Goal: Information Seeking & Learning: Learn about a topic

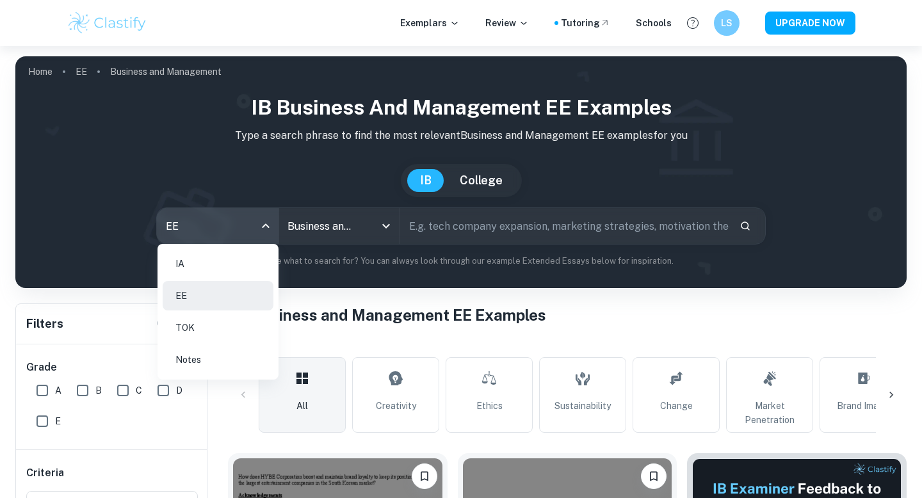
click at [265, 223] on body "We value your privacy We use cookies to enhance your browsing experience, serve…" at bounding box center [461, 295] width 922 height 498
click at [350, 277] on div at bounding box center [461, 249] width 922 height 498
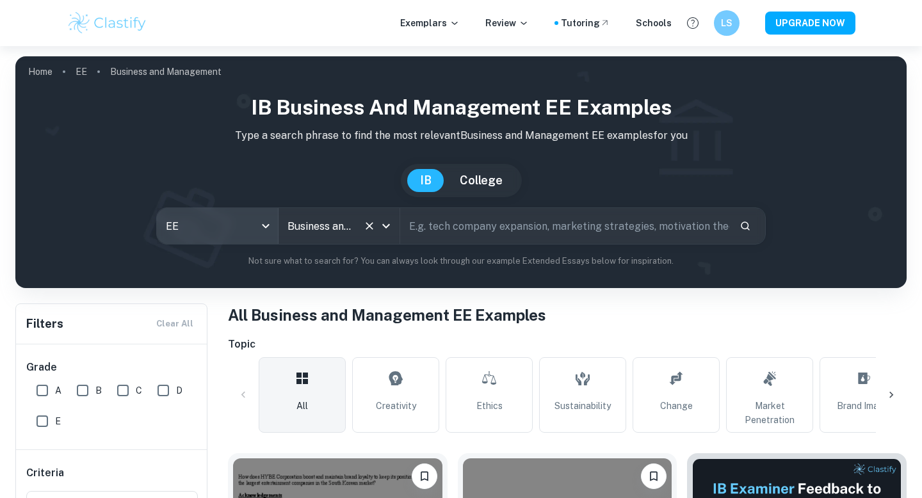
click at [386, 232] on icon "Open" at bounding box center [385, 225] width 15 height 15
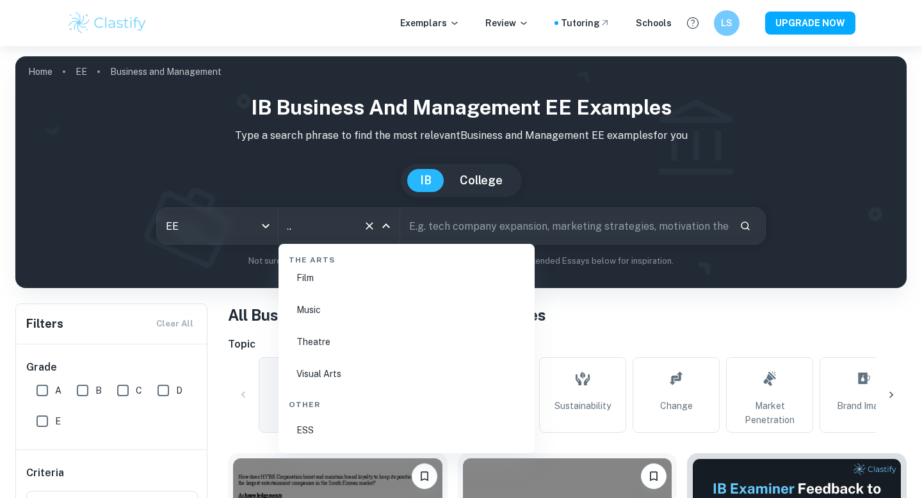
scroll to position [2276, 0]
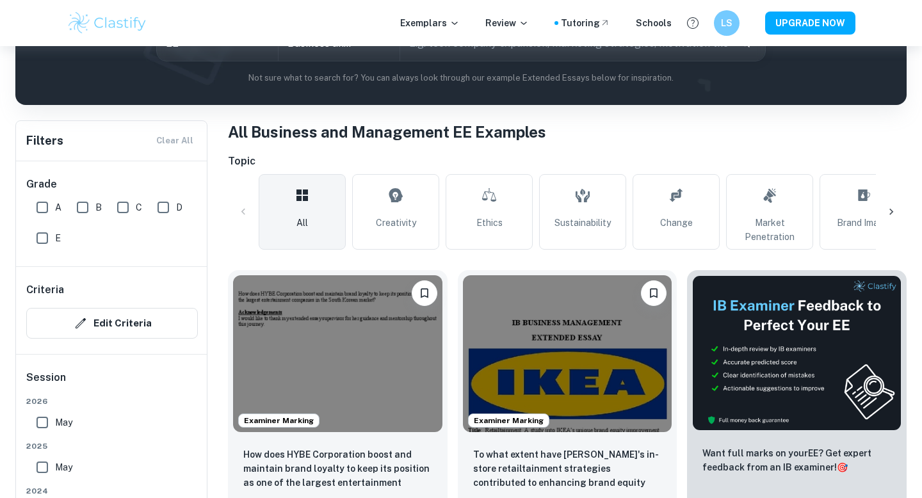
scroll to position [0, 0]
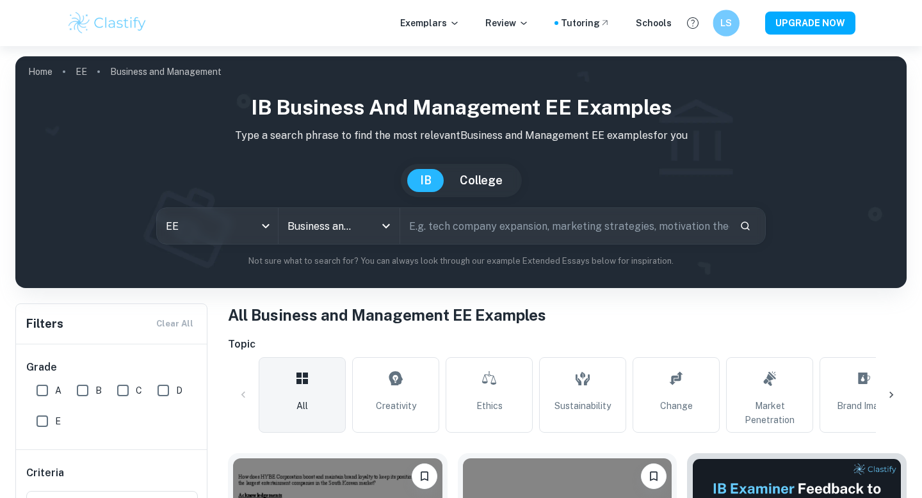
click at [723, 31] on div "LS" at bounding box center [725, 23] width 27 height 27
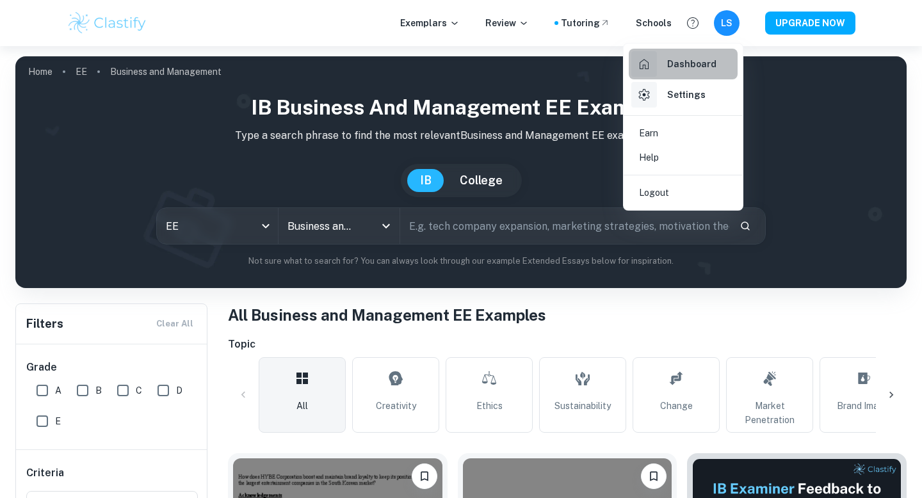
click at [681, 66] on h6 "Dashboard" at bounding box center [691, 64] width 49 height 14
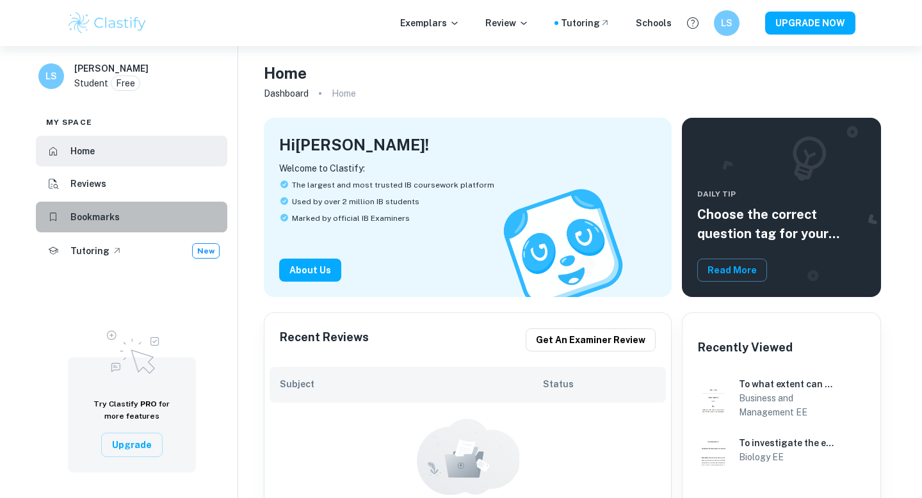
click at [99, 217] on h6 "Bookmarks" at bounding box center [94, 217] width 49 height 14
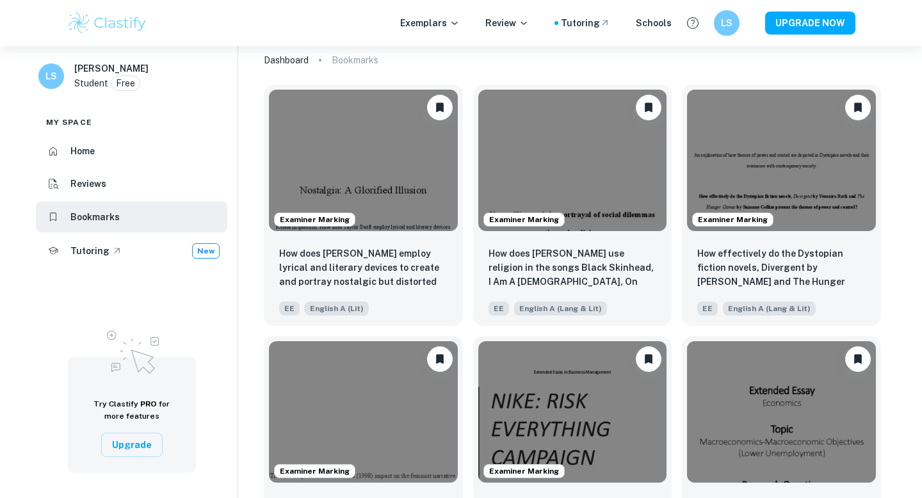
scroll to position [128, 0]
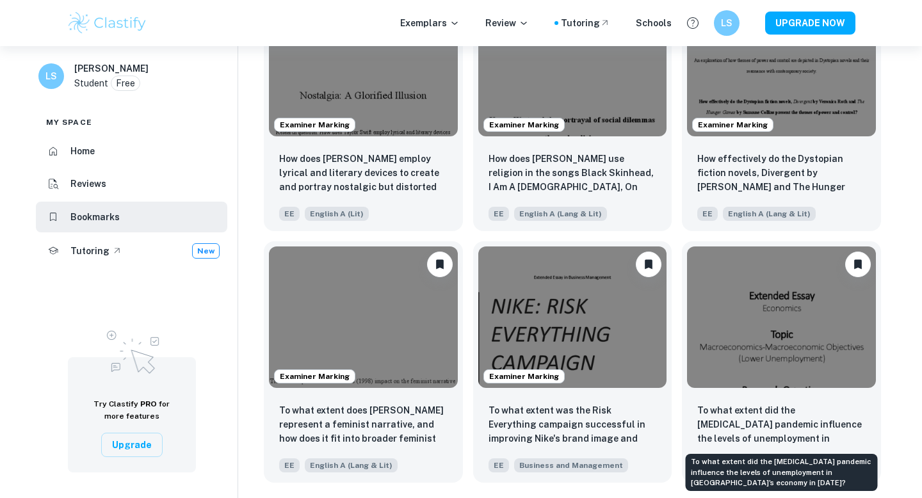
click at [907, 328] on div "LS [PERSON_NAME] Student Free My space Home Reviews Bookmarks Tutoring New Try …" at bounding box center [461, 208] width 922 height 580
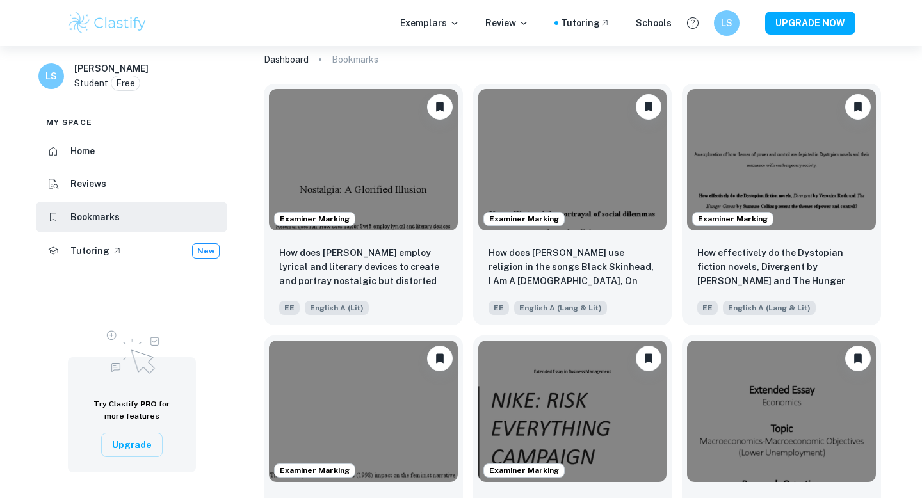
scroll to position [0, 0]
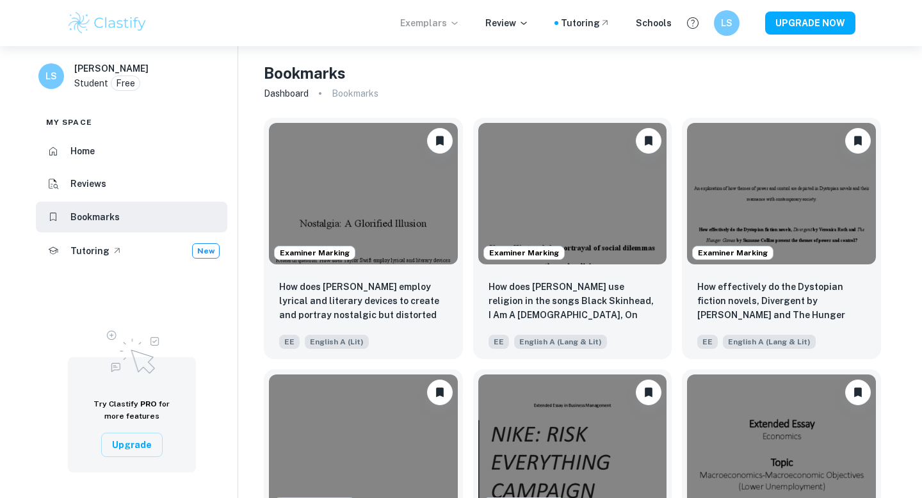
click at [426, 23] on p "Exemplars" at bounding box center [430, 23] width 60 height 14
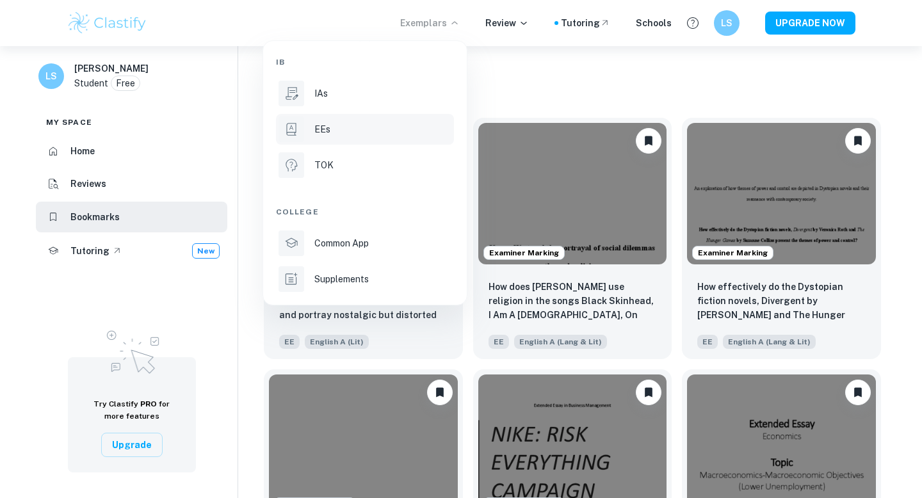
click at [330, 119] on li "EEs" at bounding box center [365, 129] width 178 height 31
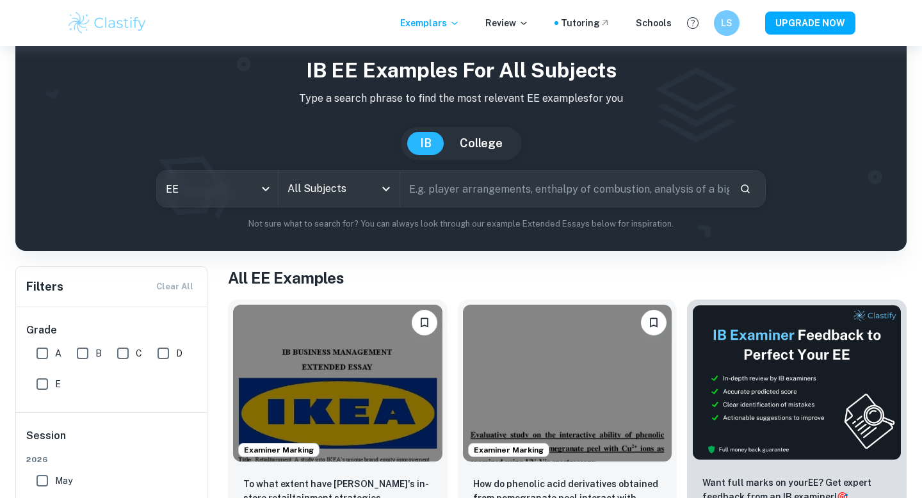
scroll to position [40, 0]
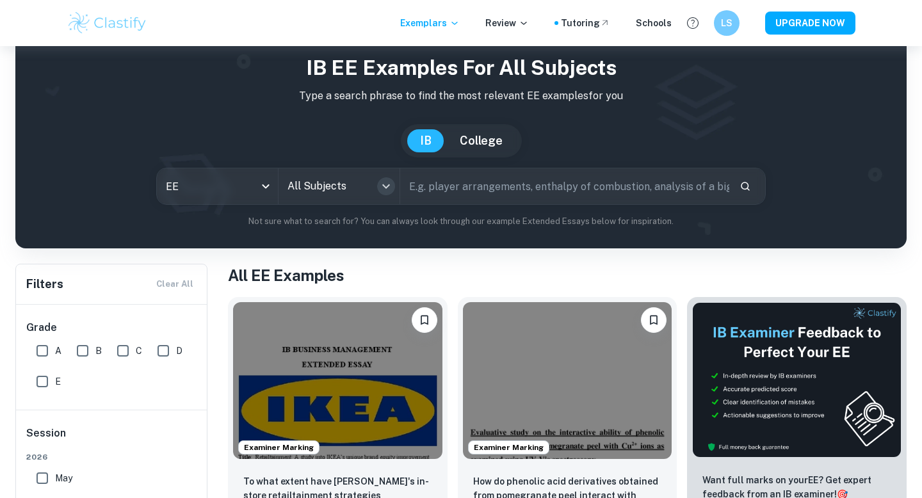
click at [382, 185] on icon "Open" at bounding box center [385, 186] width 15 height 15
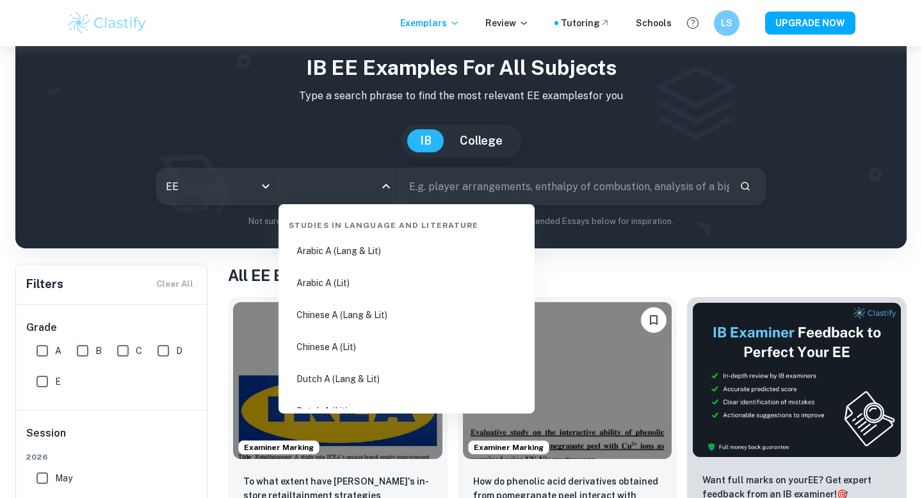
click at [424, 186] on input "text" at bounding box center [564, 186] width 329 height 36
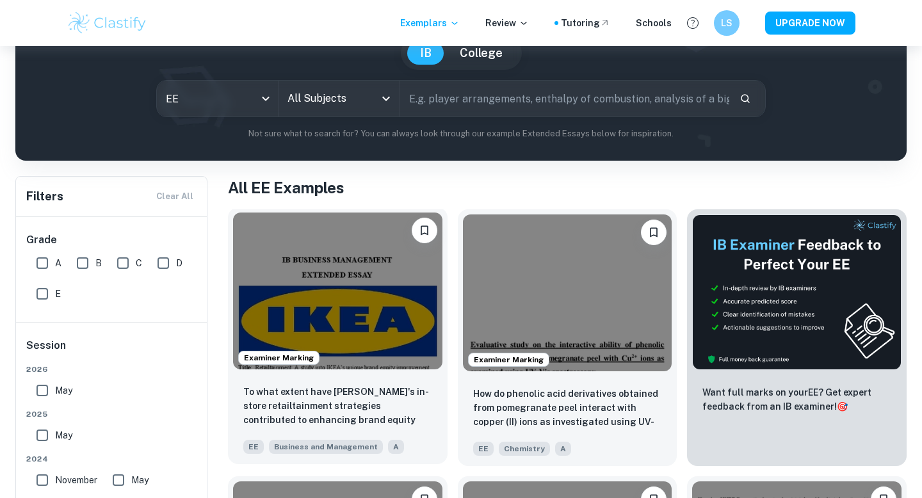
scroll to position [0, 0]
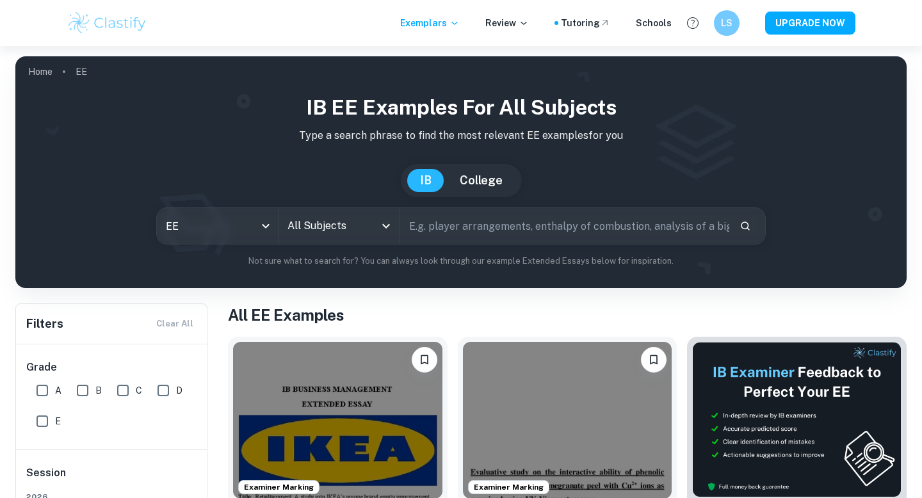
click at [363, 231] on input "All Subjects" at bounding box center [329, 226] width 90 height 24
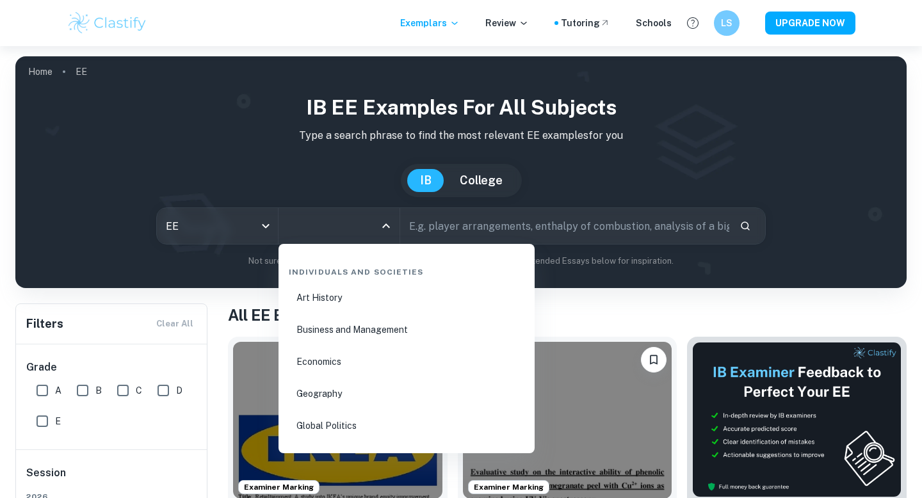
scroll to position [1484, 0]
click at [390, 326] on li "Business and Management" at bounding box center [407, 326] width 246 height 29
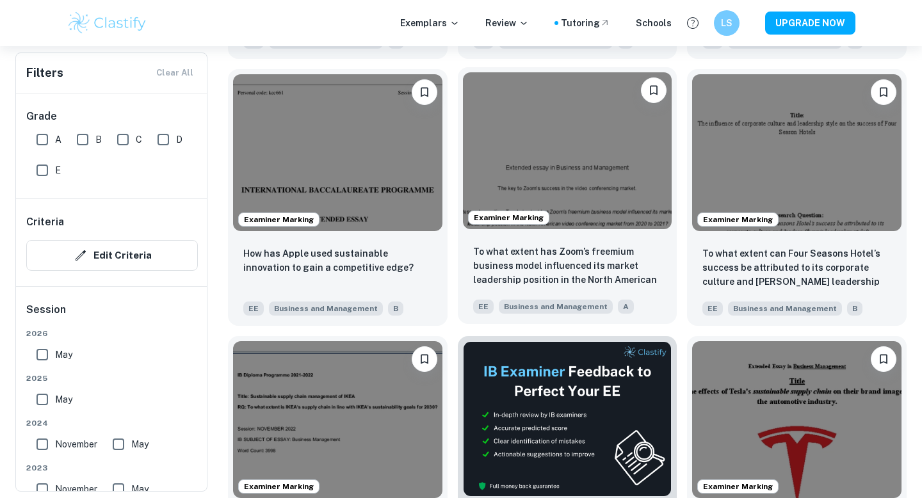
scroll to position [3057, 0]
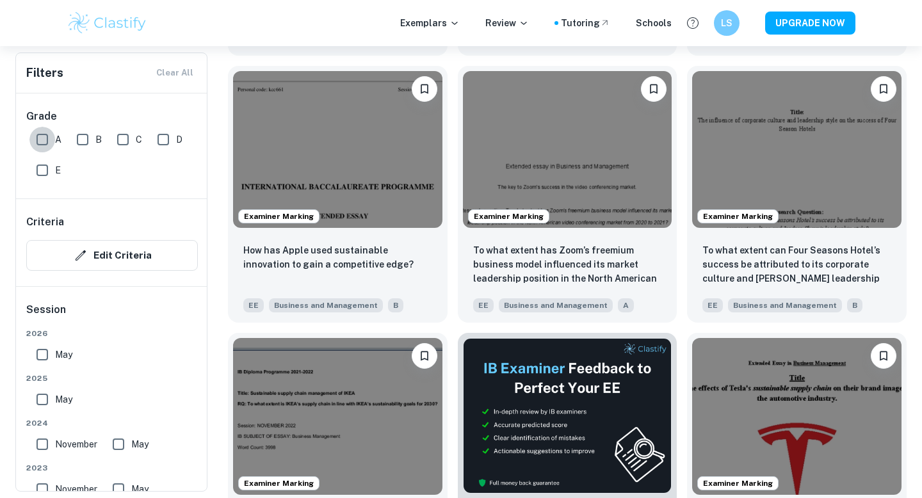
click at [51, 141] on input "A" at bounding box center [42, 140] width 26 height 26
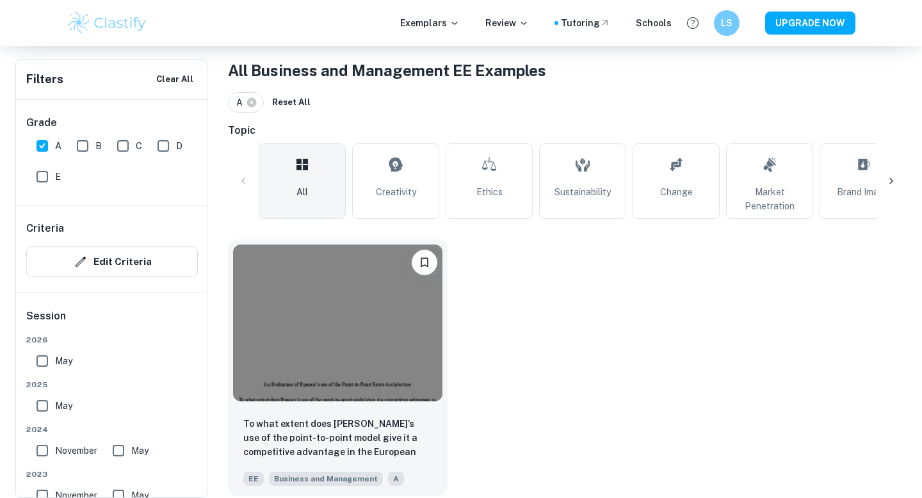
scroll to position [245, 0]
click at [33, 143] on input "A" at bounding box center [42, 146] width 26 height 26
checkbox input "false"
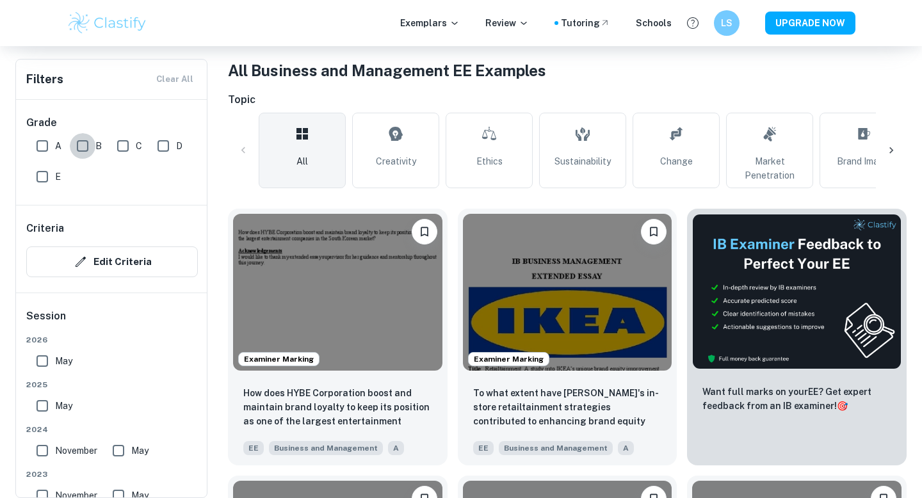
click at [82, 143] on input "B" at bounding box center [83, 146] width 26 height 26
checkbox input "true"
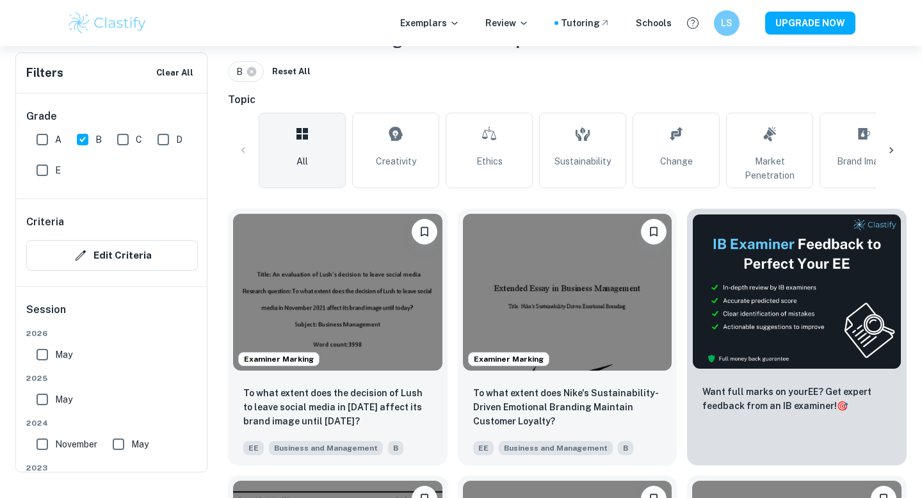
scroll to position [0, 0]
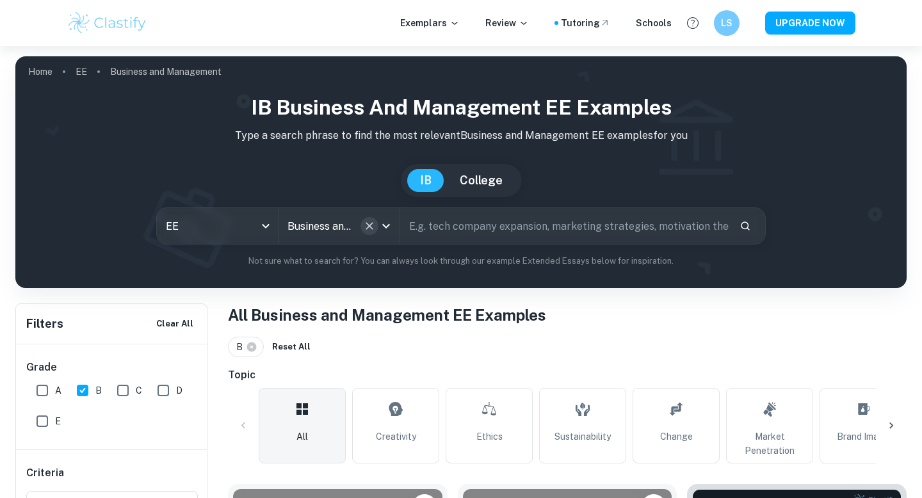
click at [367, 222] on icon "Clear" at bounding box center [369, 226] width 13 height 13
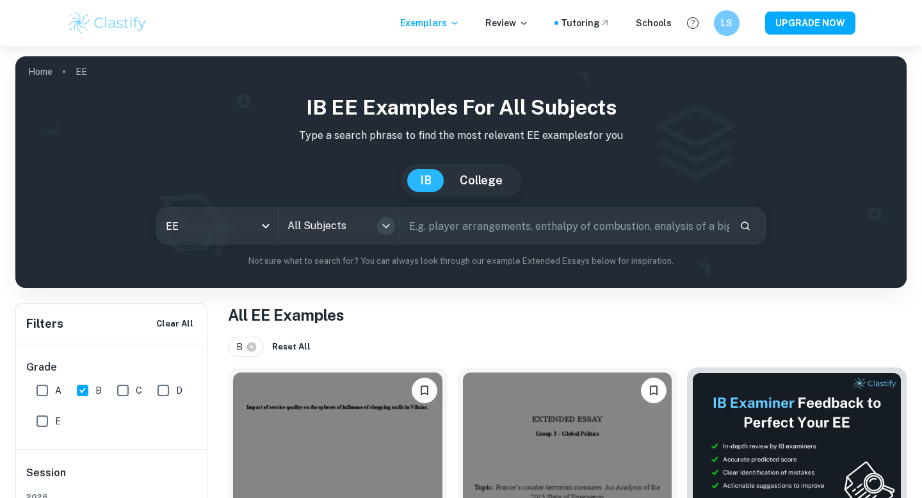
click at [389, 224] on icon "Open" at bounding box center [386, 226] width 8 height 4
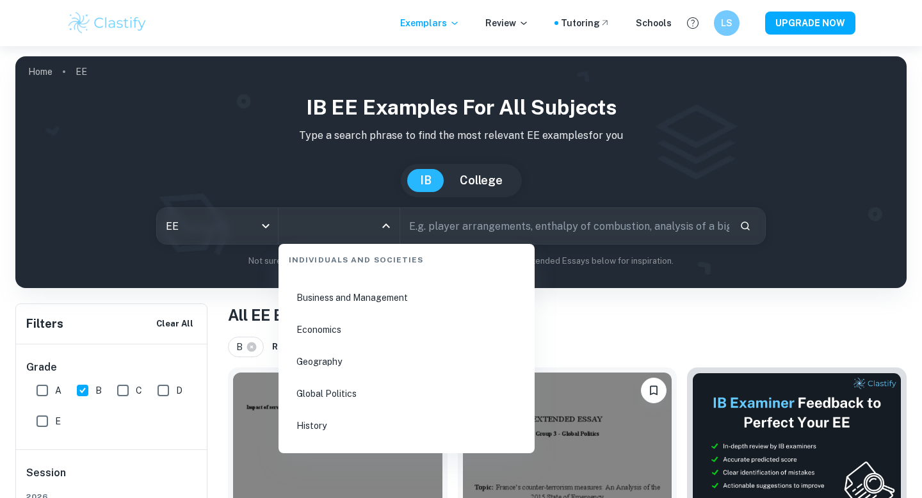
scroll to position [1502, 0]
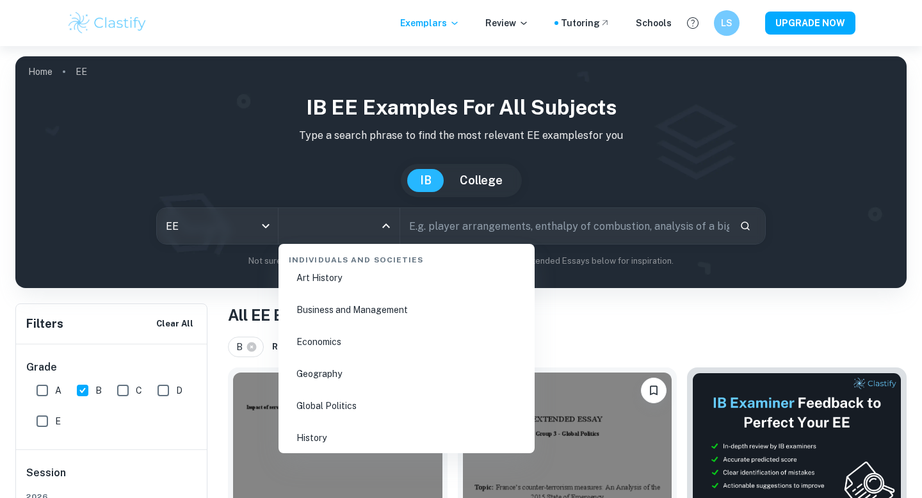
click at [350, 342] on li "Economics" at bounding box center [407, 341] width 246 height 29
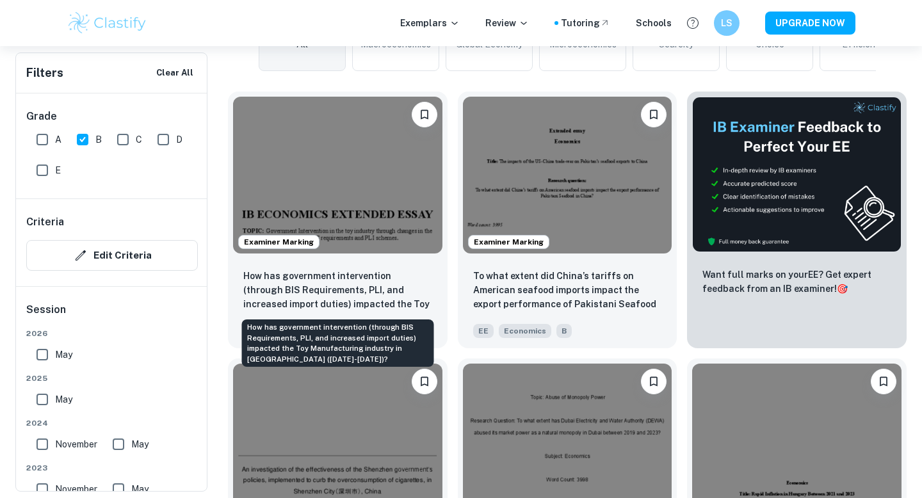
scroll to position [403, 0]
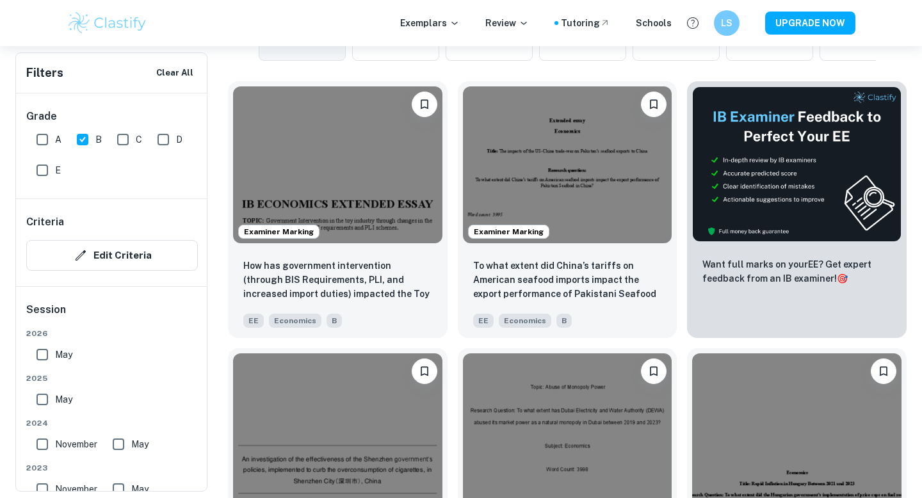
click at [83, 141] on input "B" at bounding box center [83, 140] width 26 height 26
checkbox input "false"
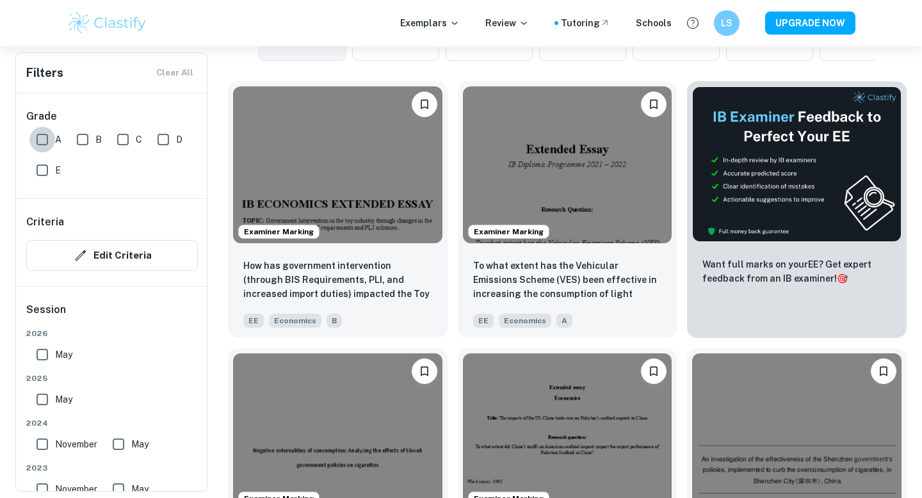
click at [41, 136] on input "A" at bounding box center [42, 140] width 26 height 26
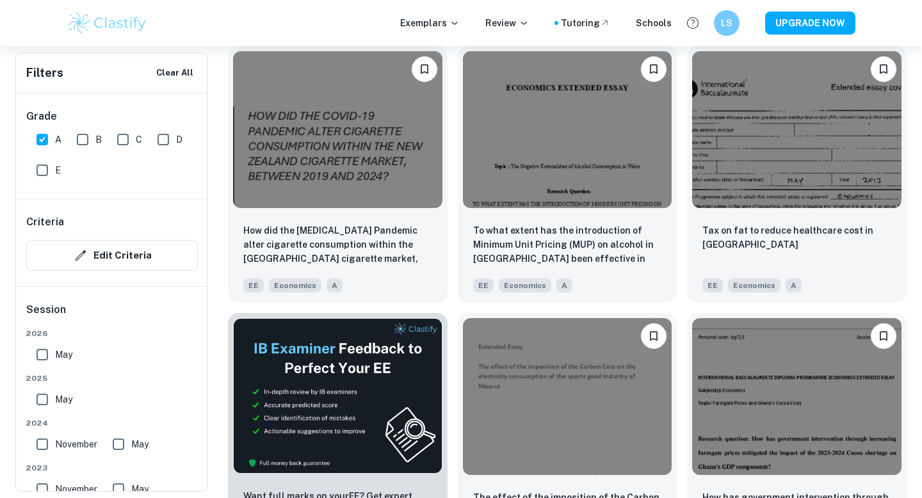
scroll to position [1844, 0]
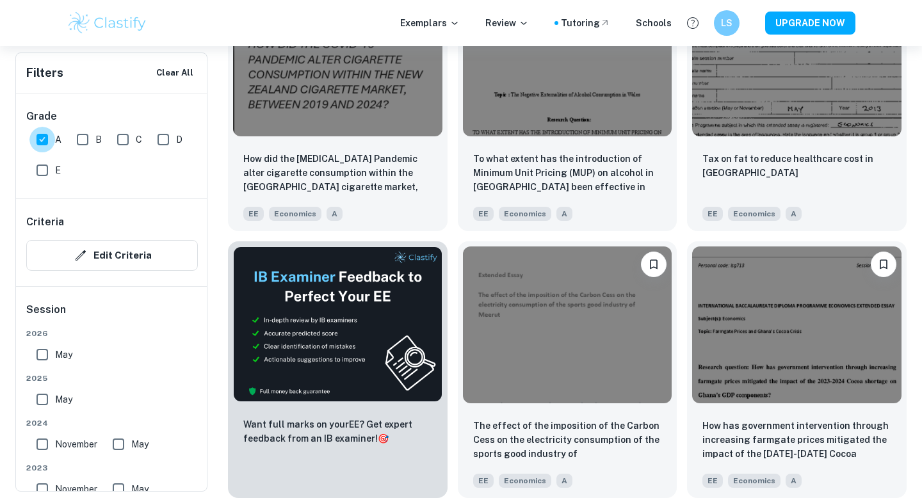
click at [41, 143] on input "A" at bounding box center [42, 140] width 26 height 26
checkbox input "false"
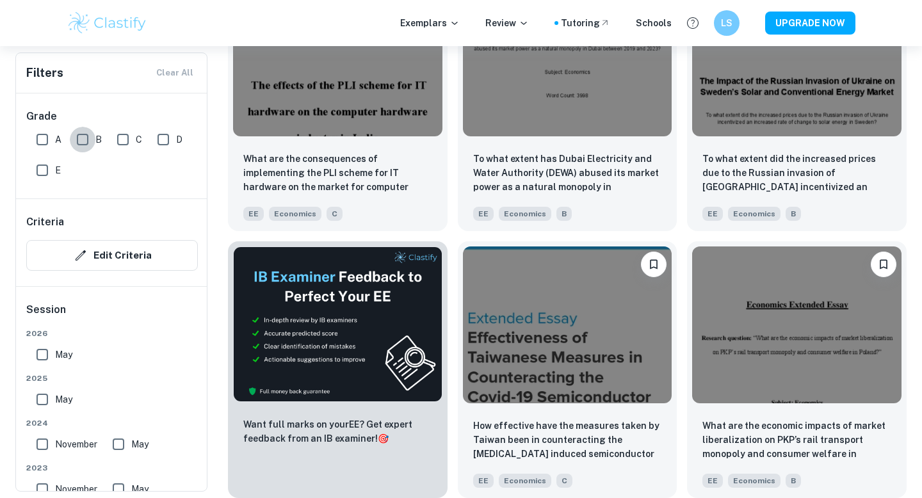
click at [77, 140] on input "B" at bounding box center [83, 140] width 26 height 26
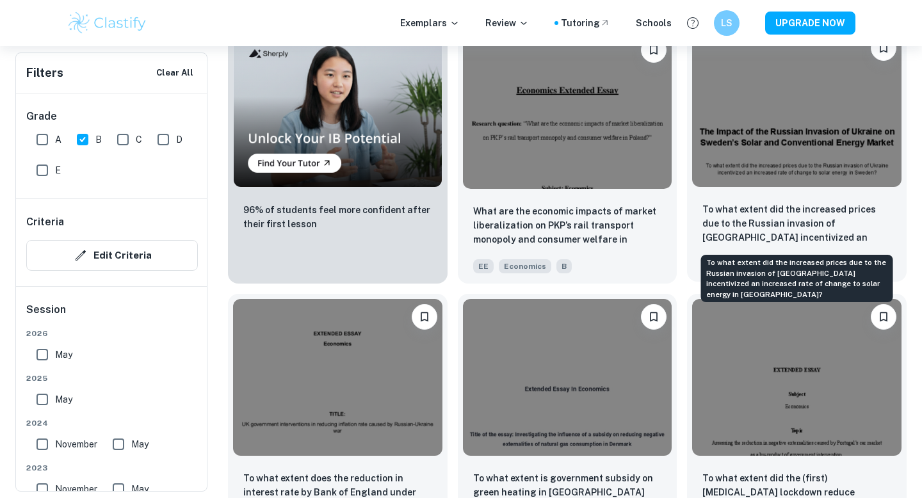
scroll to position [980, 0]
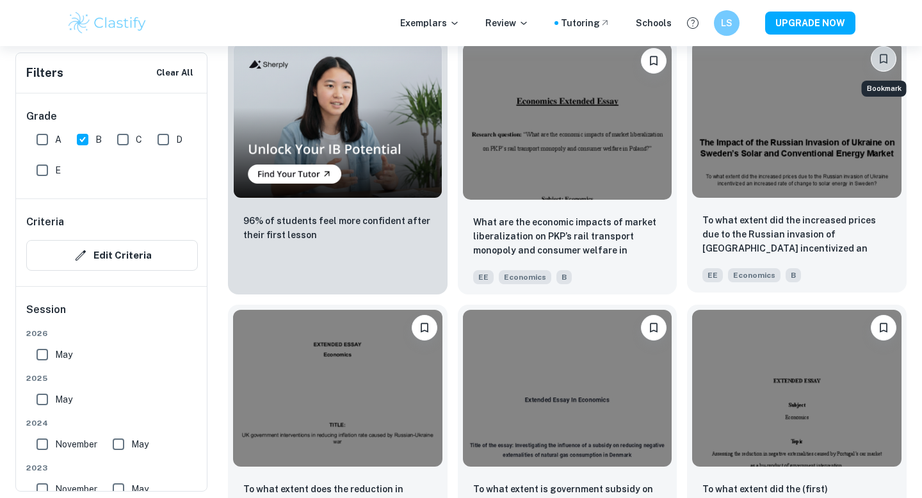
click at [889, 60] on button "Bookmark" at bounding box center [884, 59] width 26 height 26
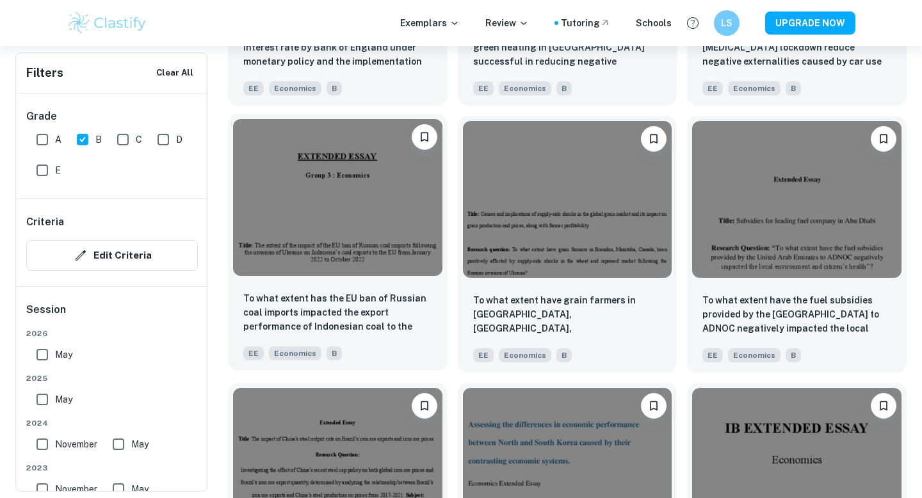
scroll to position [1452, 0]
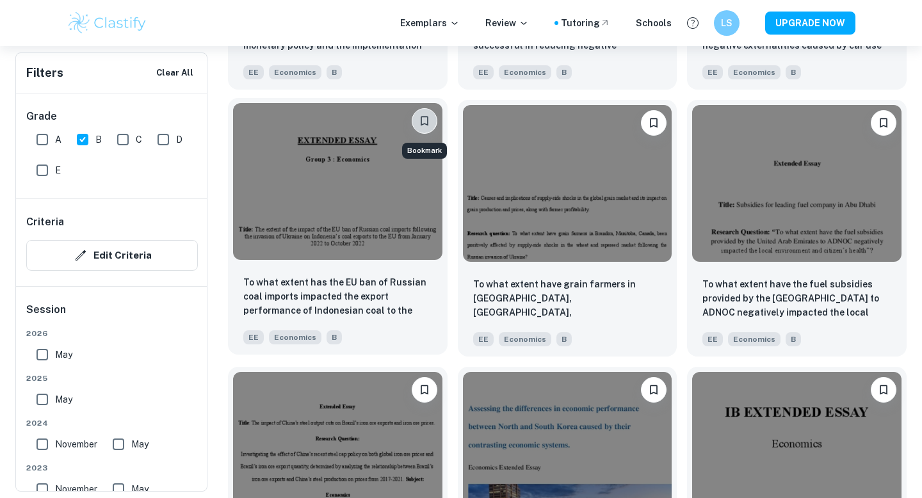
click at [421, 122] on icon "Bookmark" at bounding box center [425, 121] width 8 height 10
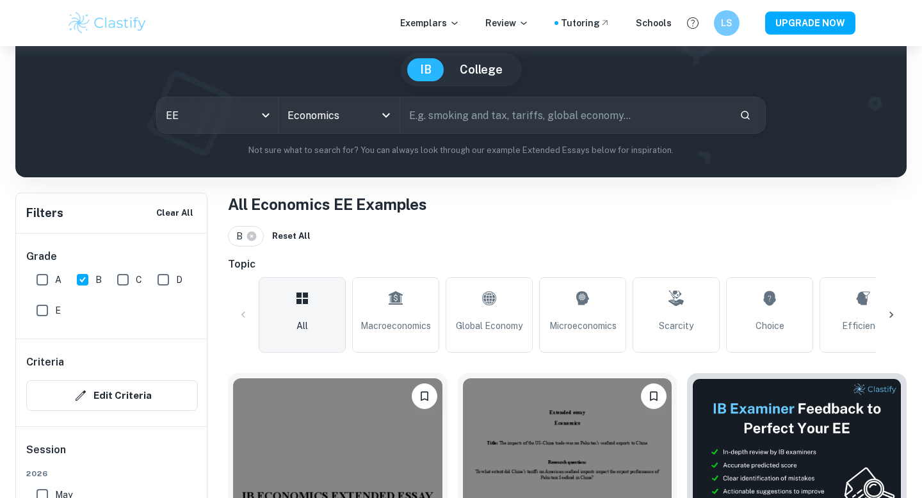
scroll to position [133, 0]
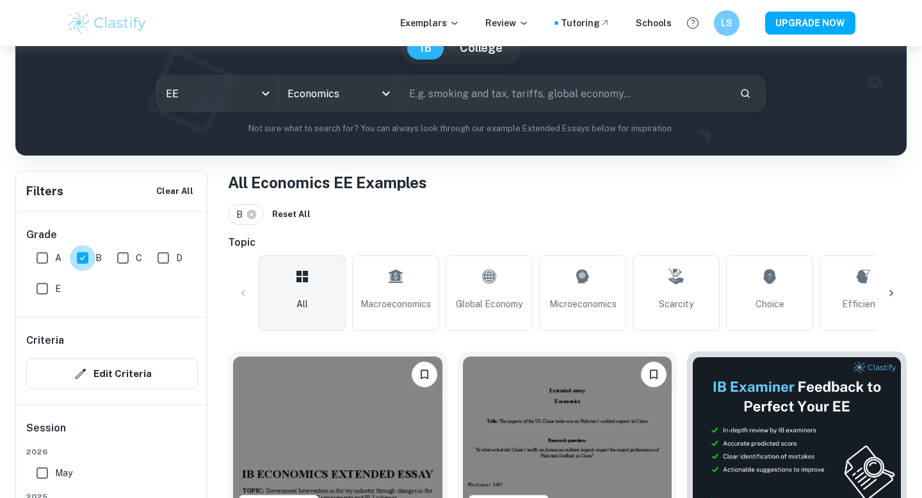
click at [75, 257] on input "B" at bounding box center [83, 258] width 26 height 26
checkbox input "false"
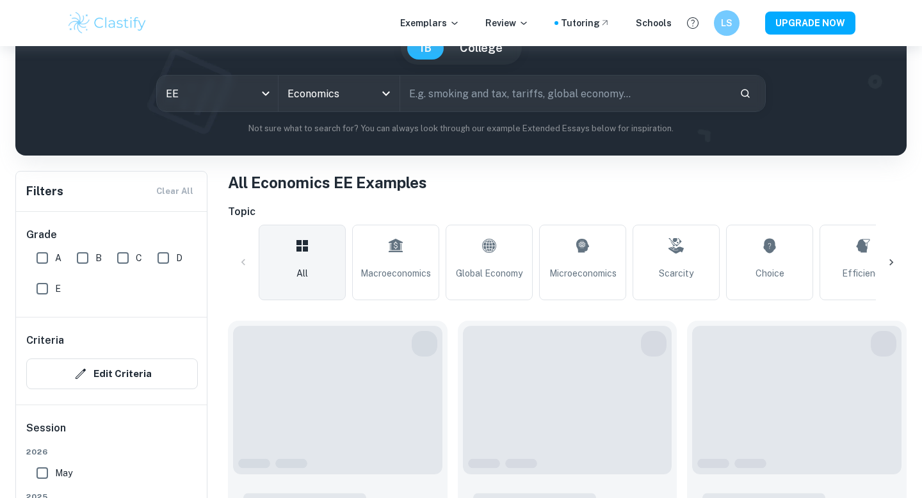
click at [127, 259] on input "C" at bounding box center [123, 258] width 26 height 26
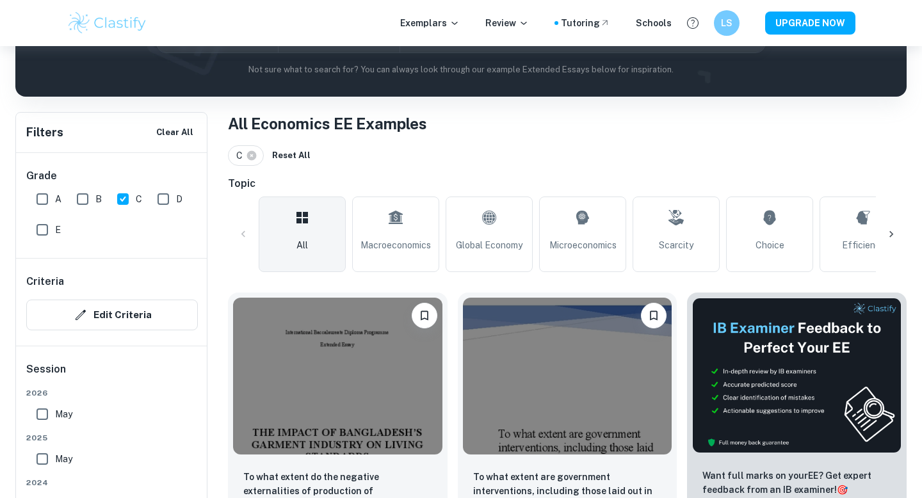
scroll to position [193, 0]
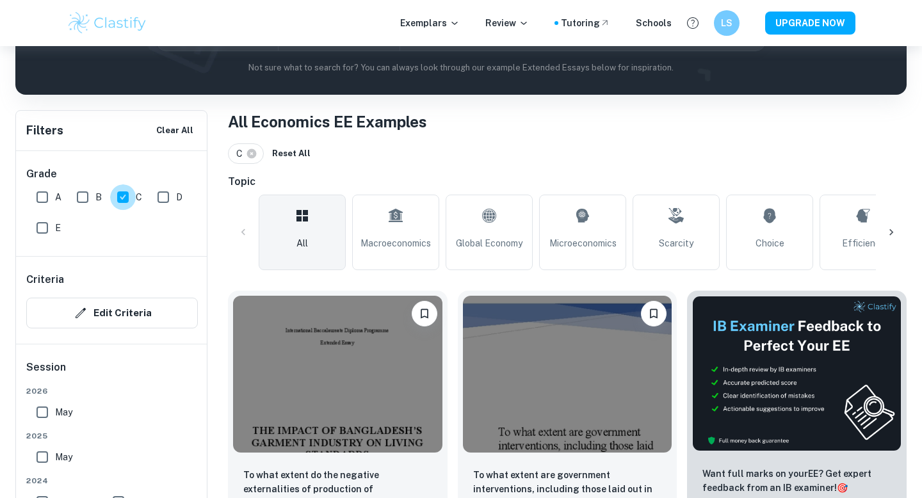
click at [124, 196] on input "C" at bounding box center [123, 197] width 26 height 26
checkbox input "false"
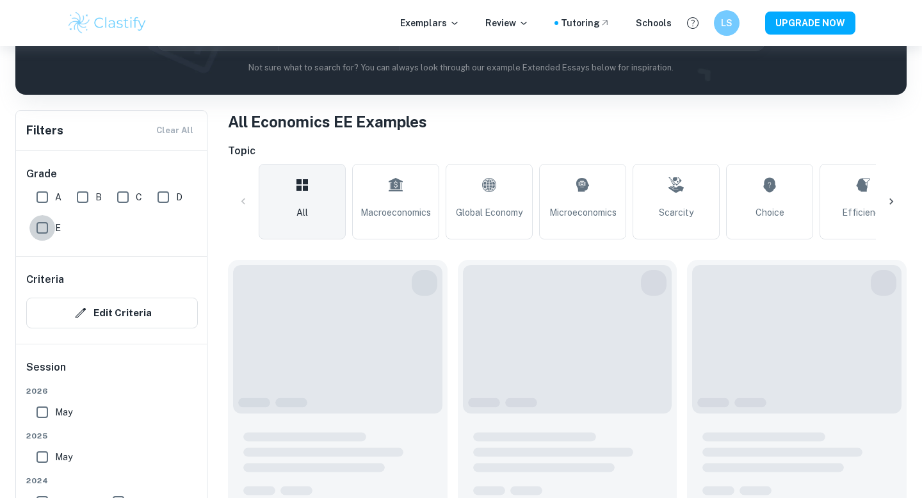
click at [47, 232] on input "E" at bounding box center [42, 228] width 26 height 26
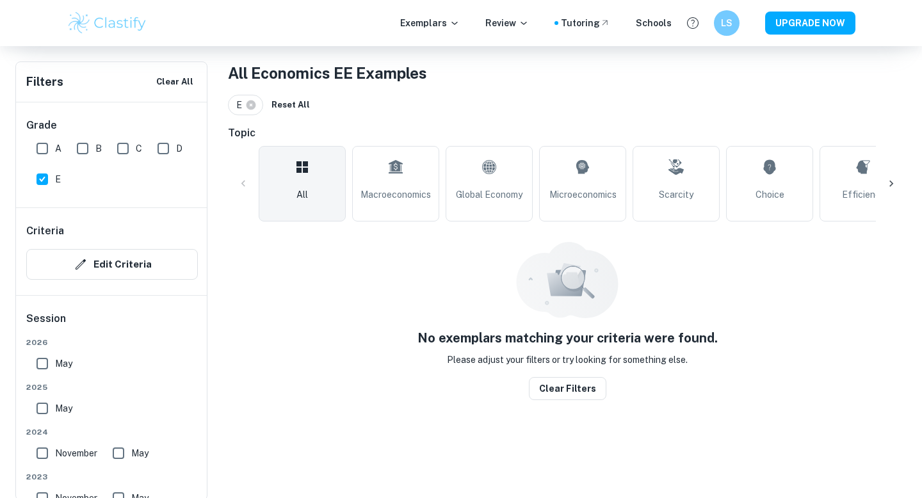
scroll to position [245, 0]
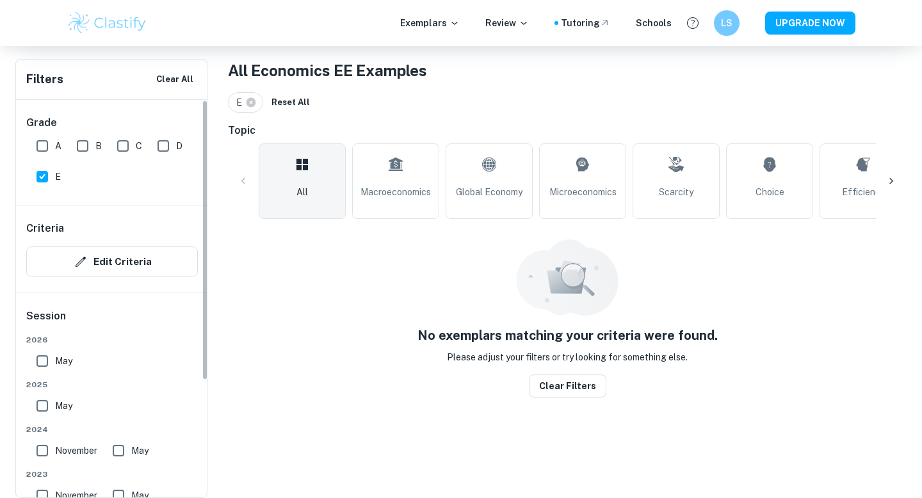
click at [42, 173] on input "E" at bounding box center [42, 177] width 26 height 26
checkbox input "false"
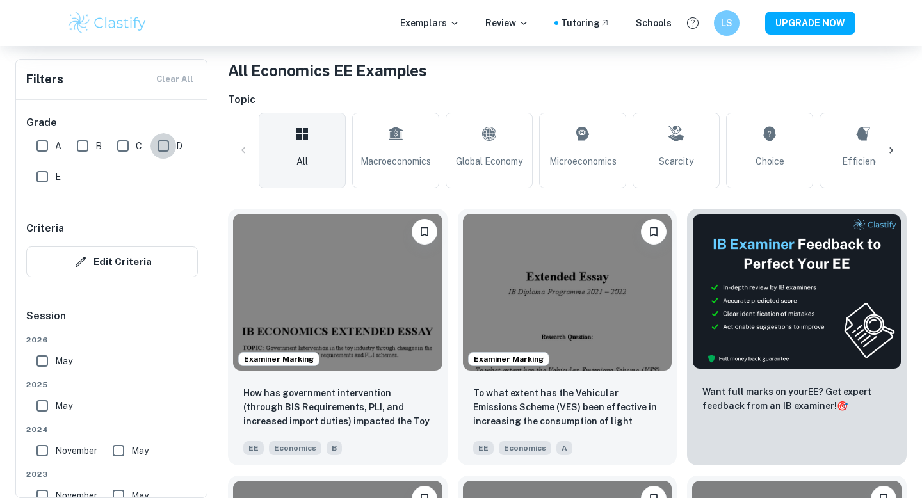
click at [169, 145] on input "D" at bounding box center [163, 146] width 26 height 26
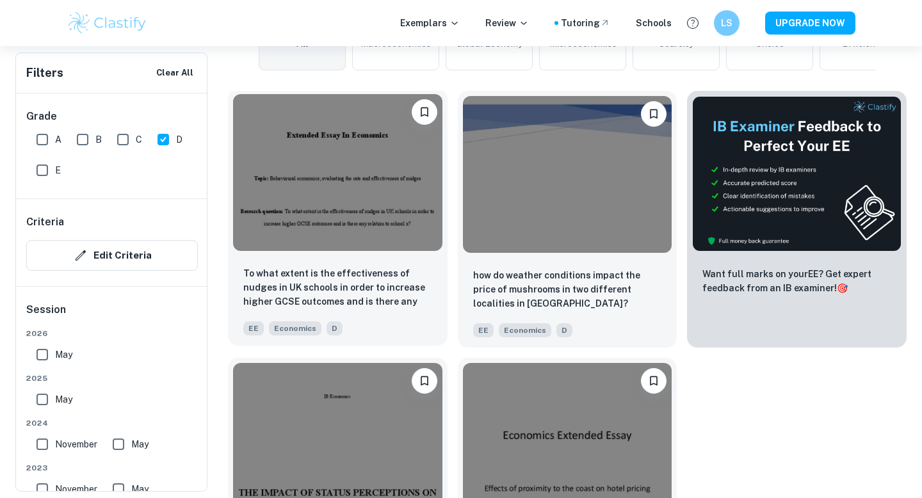
scroll to position [510, 0]
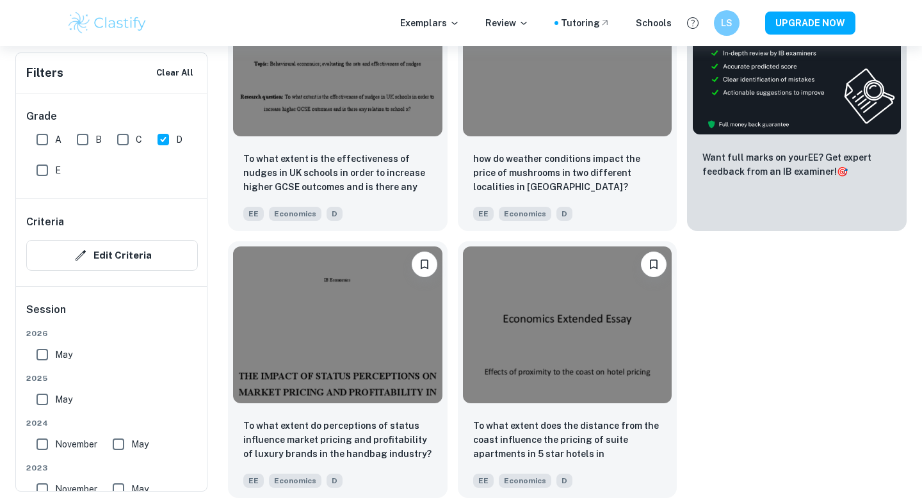
click at [155, 140] on input "D" at bounding box center [163, 140] width 26 height 26
checkbox input "false"
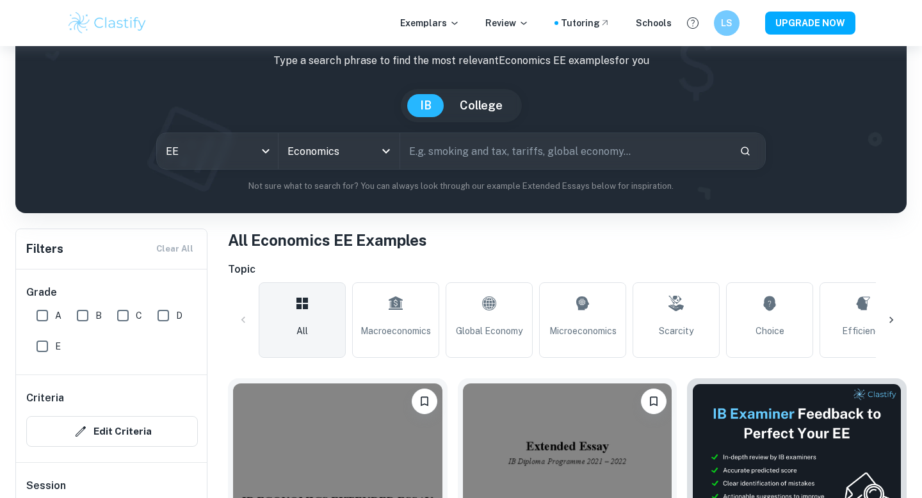
scroll to position [67, 0]
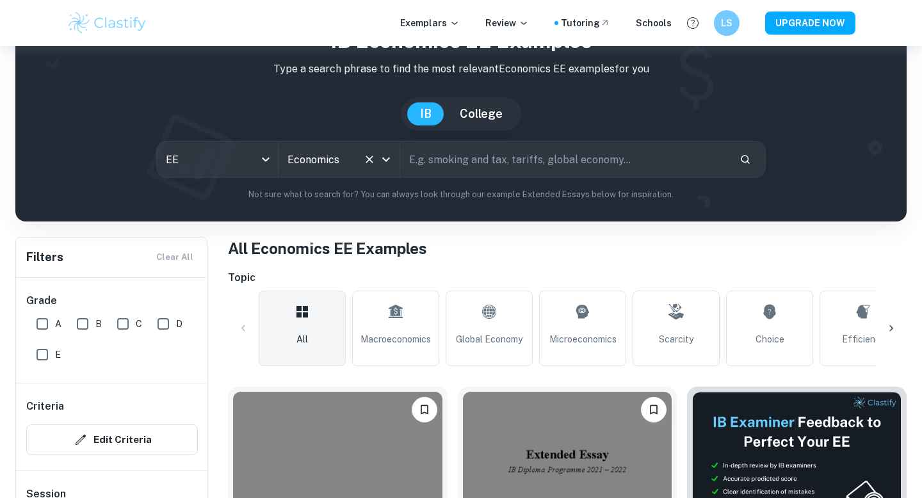
click at [367, 160] on icon "Clear" at bounding box center [369, 159] width 13 height 13
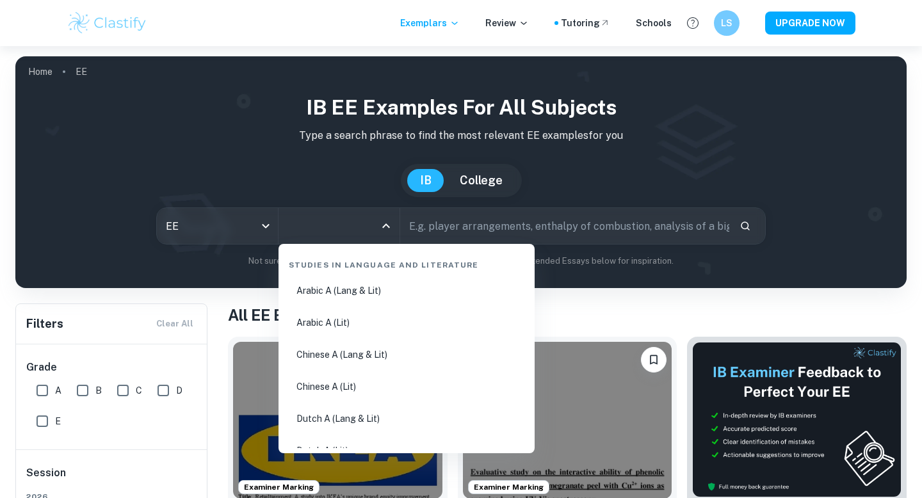
click at [373, 226] on input "All Subjects" at bounding box center [329, 226] width 90 height 24
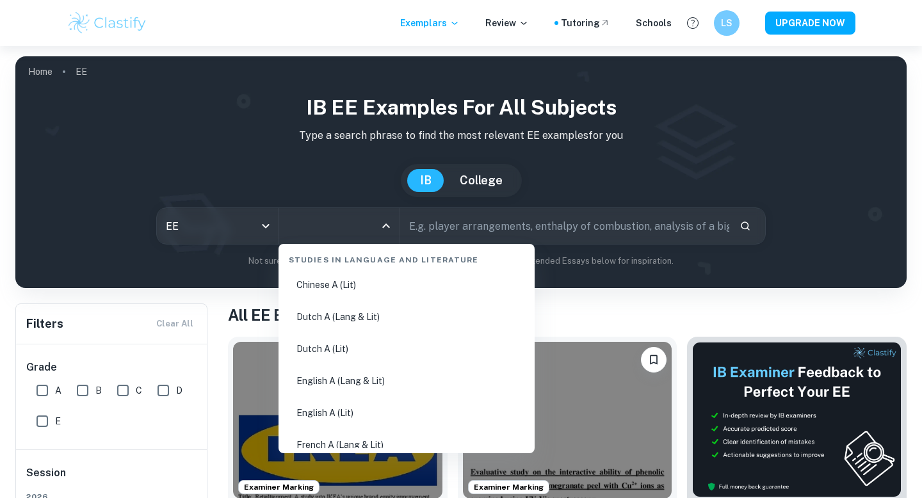
click at [411, 377] on li "English A (Lang & Lit)" at bounding box center [407, 380] width 246 height 29
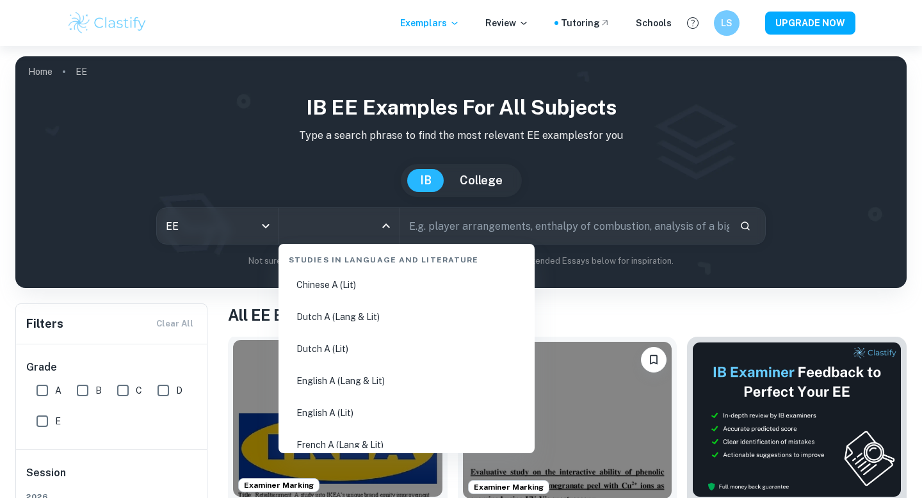
type input "English A (Lang & Lit)"
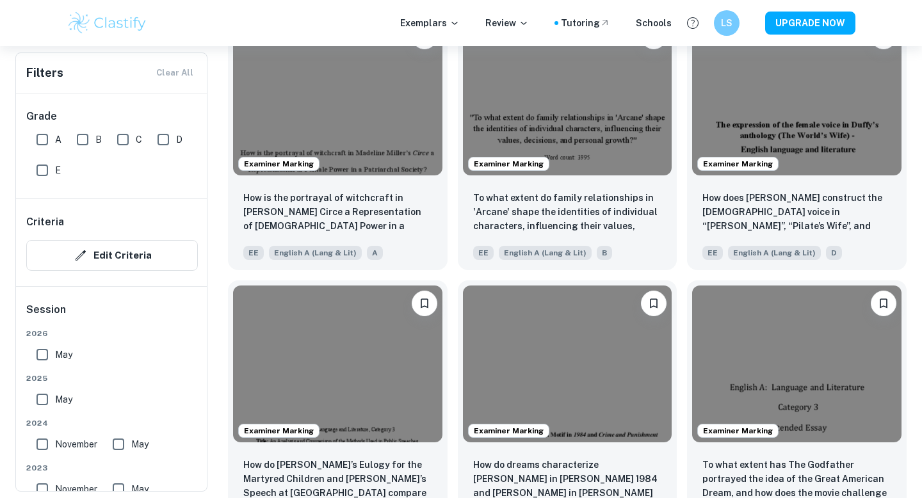
scroll to position [1247, 0]
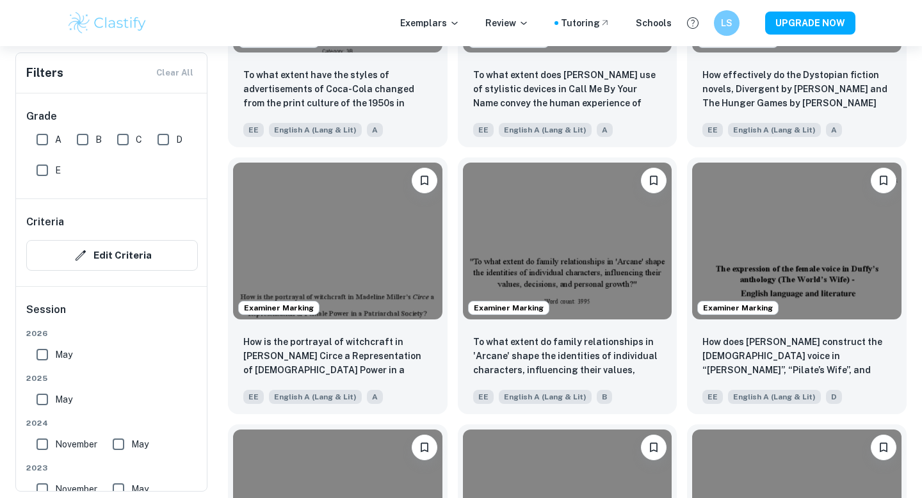
click at [450, 264] on div "Examiner Marking To what extent do family relationships in 'Arcane' shape the i…" at bounding box center [562, 280] width 230 height 267
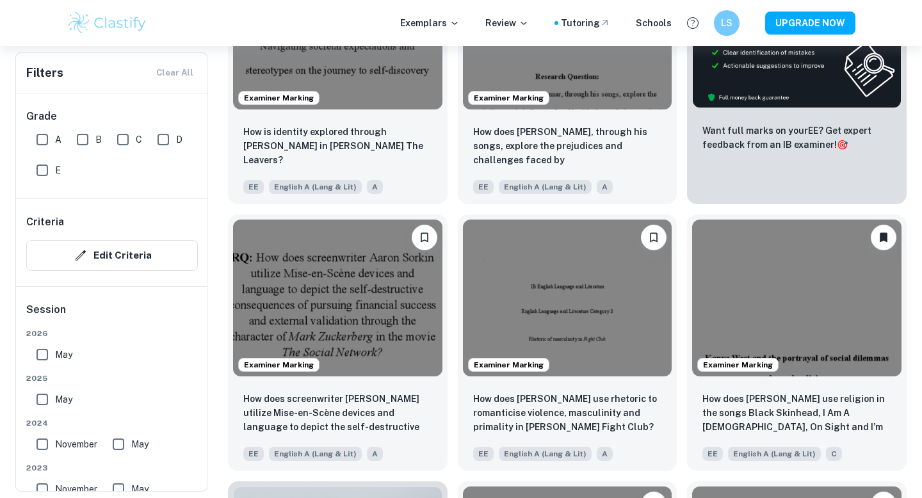
scroll to position [0, 0]
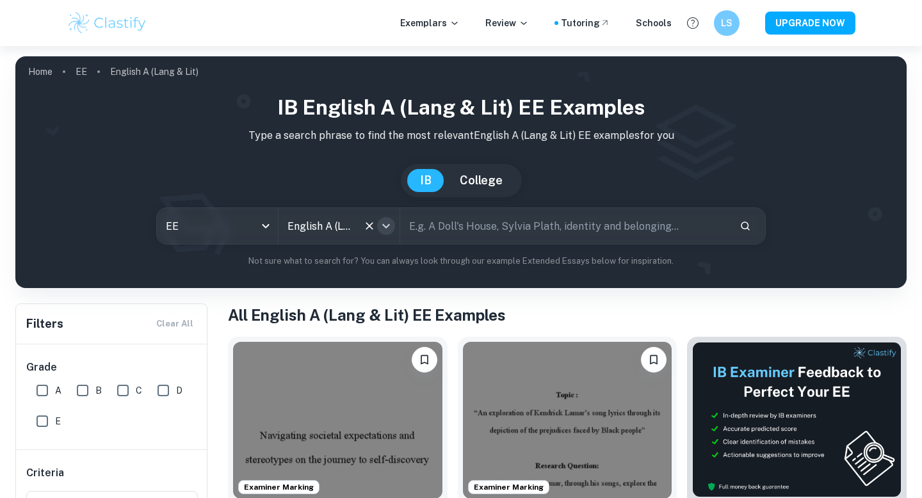
click at [384, 223] on icon "Open" at bounding box center [385, 225] width 15 height 15
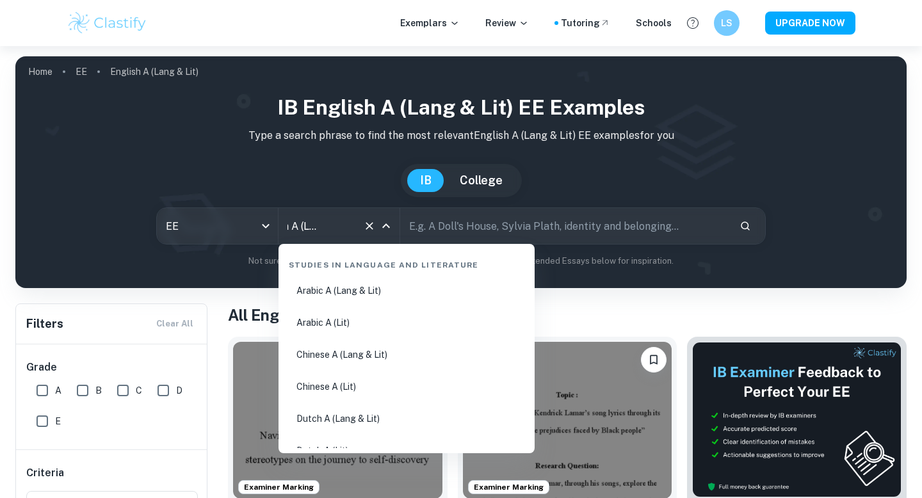
scroll to position [49, 0]
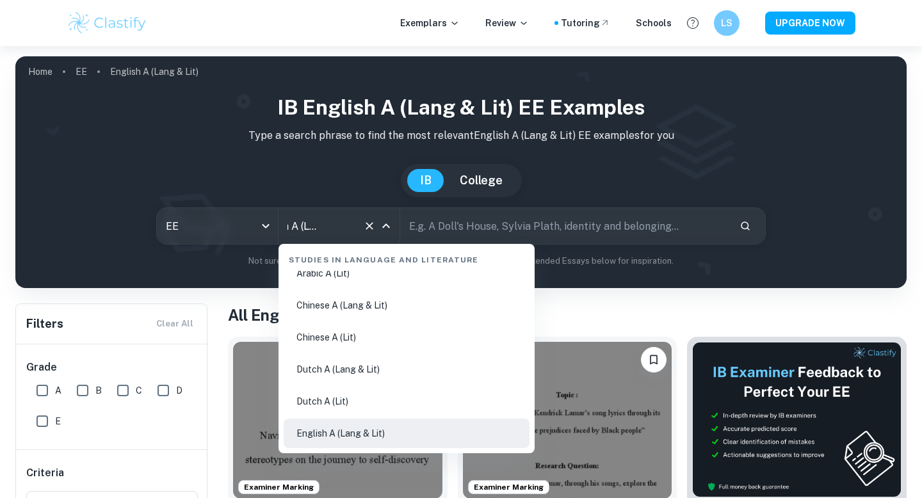
click at [372, 229] on icon "Clear" at bounding box center [370, 226] width 8 height 8
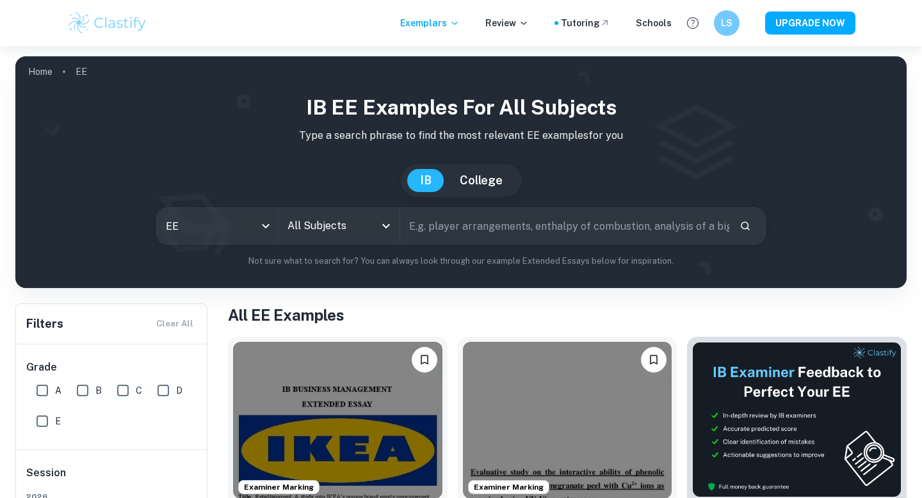
click at [363, 223] on input "All Subjects" at bounding box center [329, 226] width 90 height 24
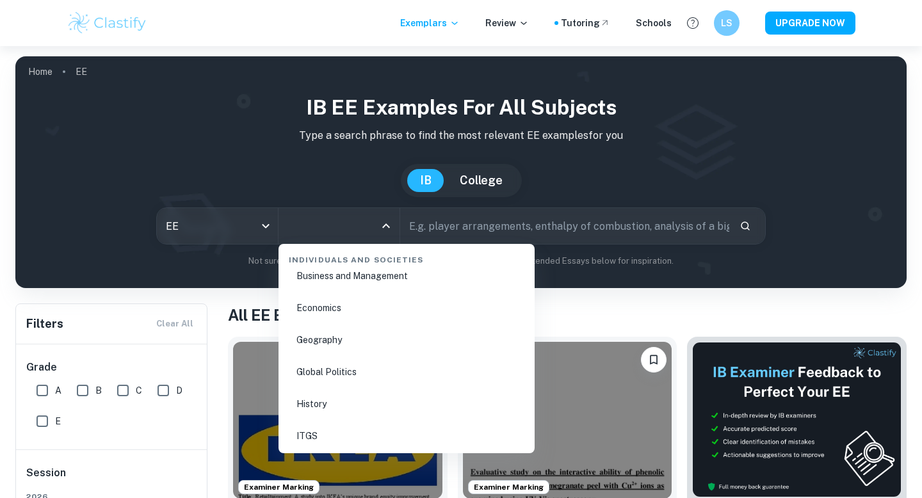
scroll to position [1536, 0]
click at [380, 310] on li "Economics" at bounding box center [407, 307] width 246 height 29
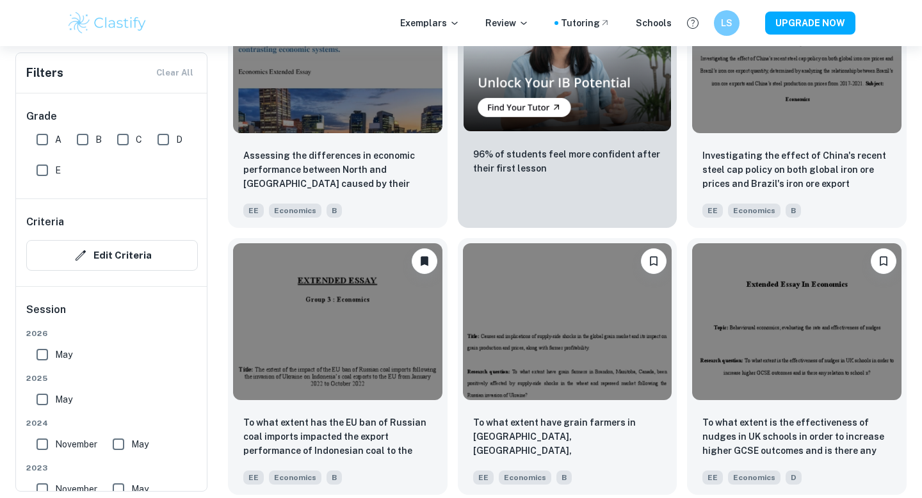
scroll to position [2354, 0]
